Goal: Submit feedback/report problem: Submit feedback/report problem

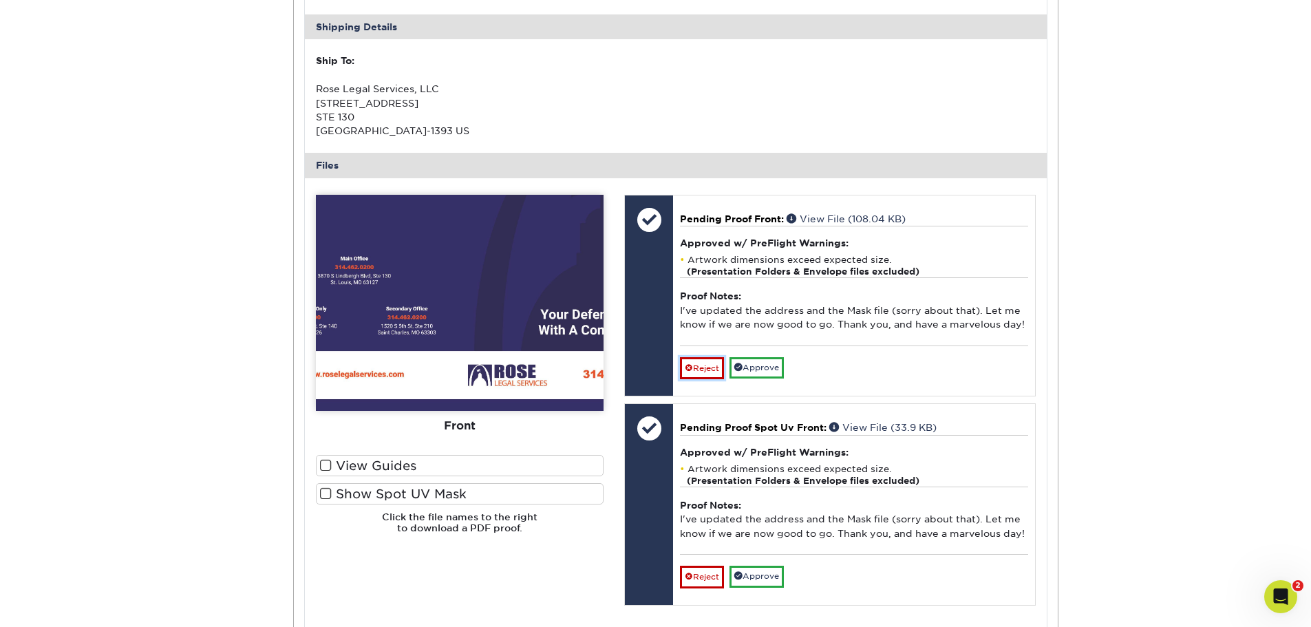
click at [699, 374] on link "Reject" at bounding box center [702, 368] width 44 height 22
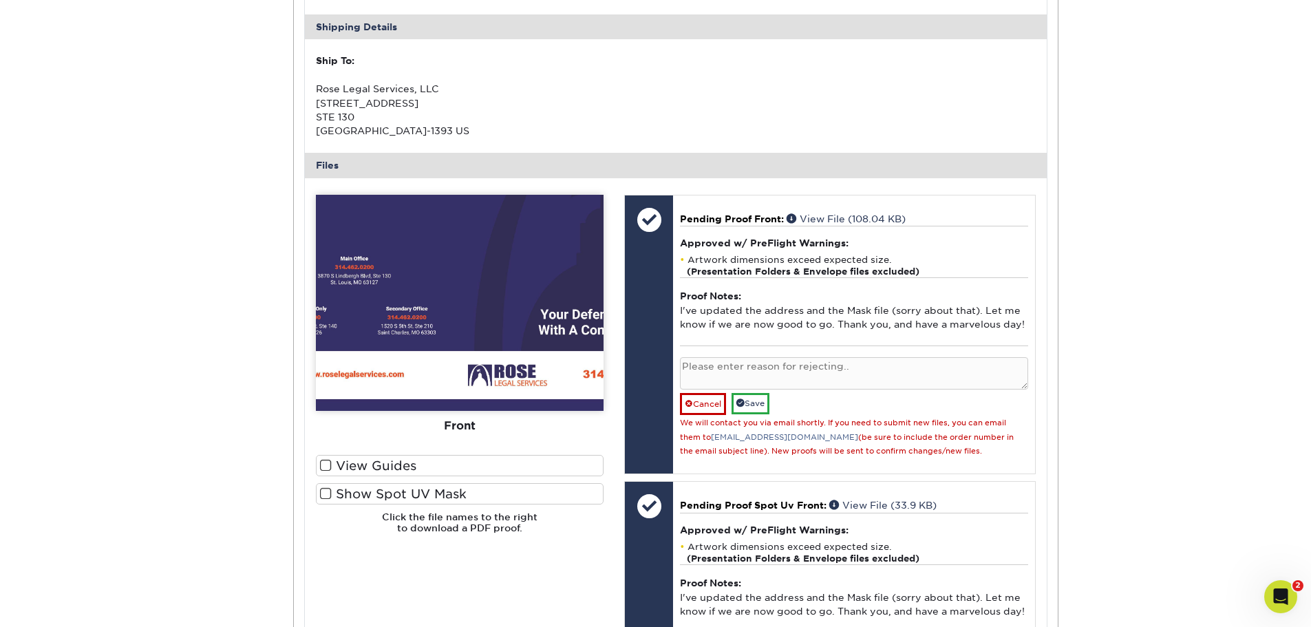
click at [742, 372] on textarea at bounding box center [854, 373] width 348 height 32
paste textarea "Please update the office labels as follows: change “Main Office” to “[GEOGRAPHI…"
click at [873, 382] on textarea "Sorry, just got another update from the Marketing team. Please update the offic…" at bounding box center [854, 373] width 348 height 32
click at [872, 373] on textarea "Sorry, just got another update from the Marketing team. Please update the offic…" at bounding box center [854, 373] width 348 height 32
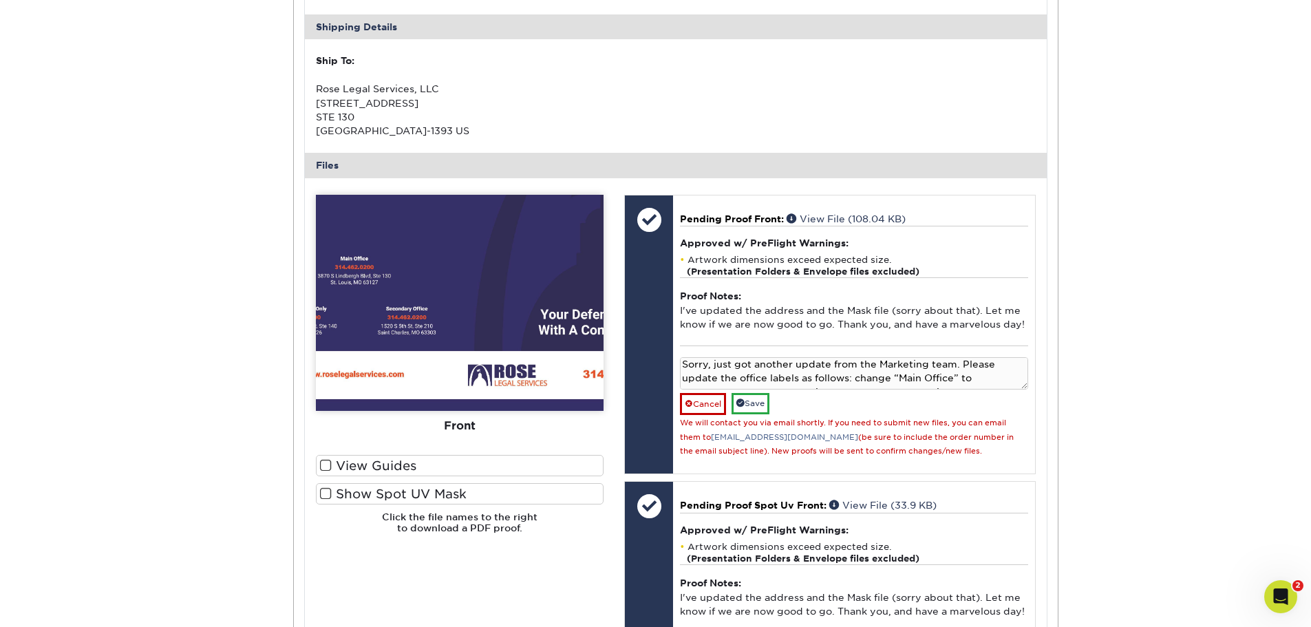
click at [823, 380] on textarea "Sorry, just got another update from the Marketing team. Please update the offic…" at bounding box center [854, 373] width 348 height 32
click at [1001, 384] on textarea "Sorry, just got another update from the Marketing team. Please update the offic…" at bounding box center [854, 373] width 348 height 32
click at [738, 383] on textarea "Sorry, just got another update from the Marketing team. Please update the offic…" at bounding box center [854, 373] width 348 height 32
click at [881, 386] on textarea "Sorry, just got another update from the Marketing team. Please update the offic…" at bounding box center [854, 373] width 348 height 32
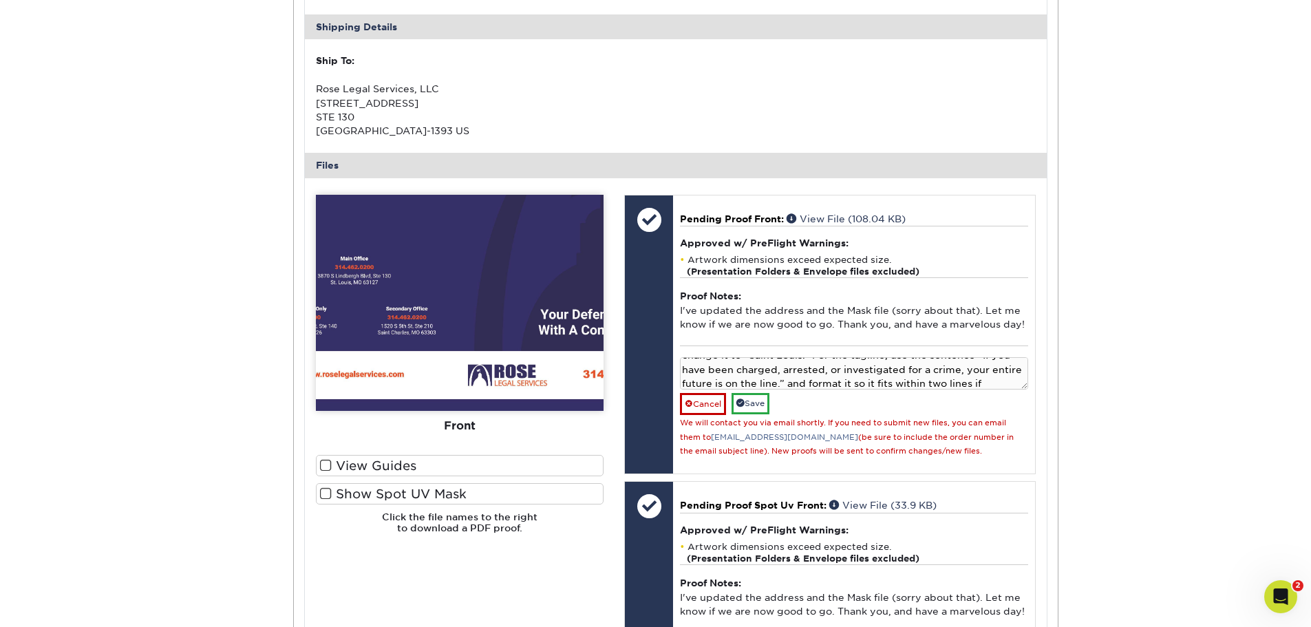
scroll to position [109, 0]
click at [942, 383] on textarea "Sorry, just got another update from the Marketing team. Please update the offic…" at bounding box center [854, 373] width 348 height 32
type textarea "Sorry, just got another update from the Marketing team. Please update the offic…"
click at [760, 402] on link "Save" at bounding box center [751, 403] width 38 height 21
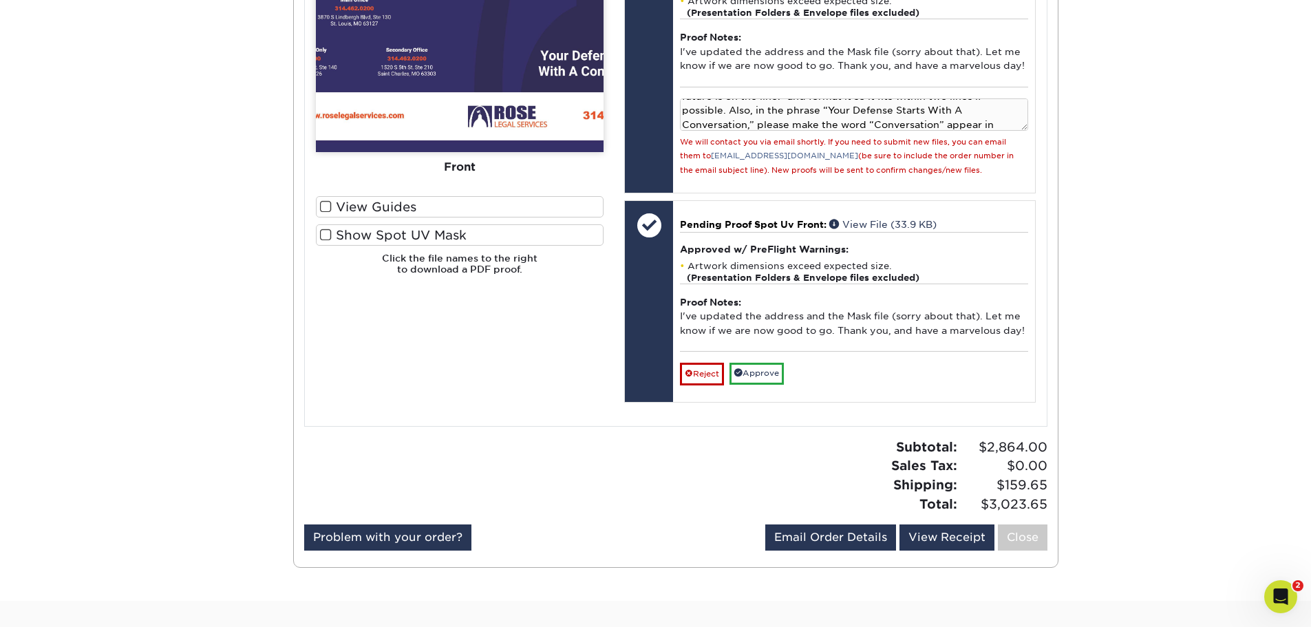
scroll to position [635, 0]
